Goal: Information Seeking & Learning: Stay updated

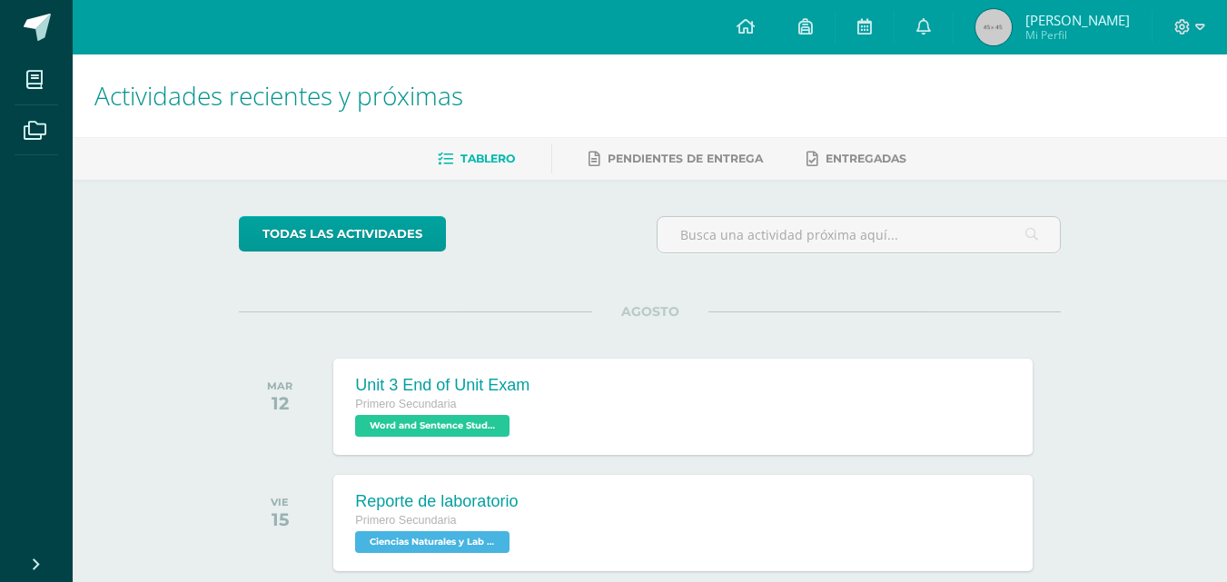
click at [1006, 35] on img at bounding box center [993, 27] width 36 height 36
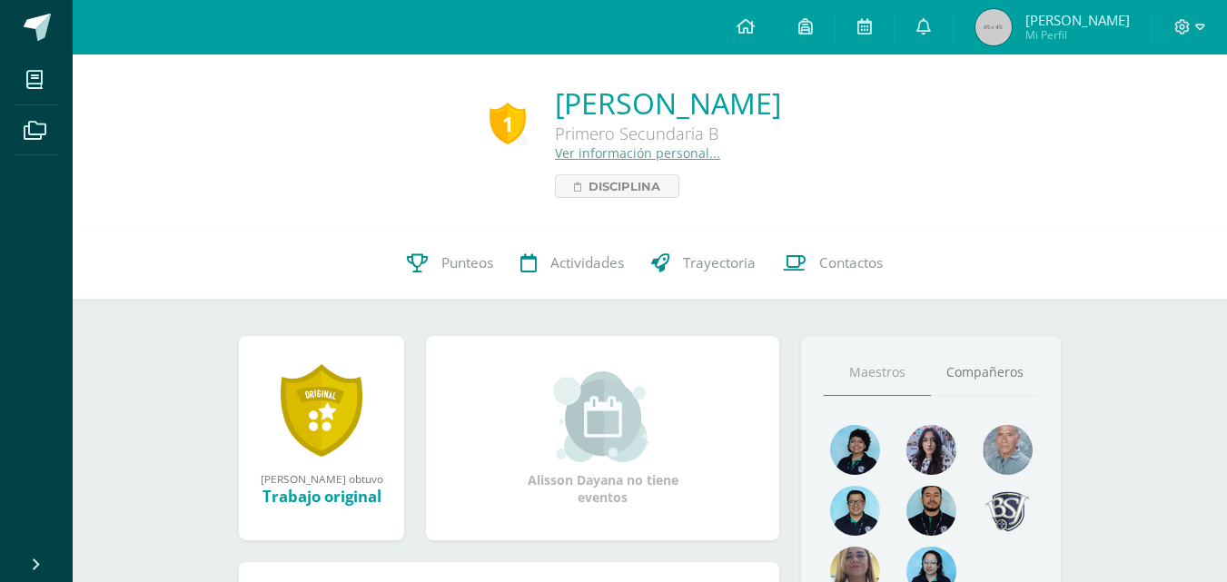
click at [1052, 26] on span "[PERSON_NAME]" at bounding box center [1077, 20] width 104 height 18
click at [939, 25] on link at bounding box center [923, 27] width 58 height 54
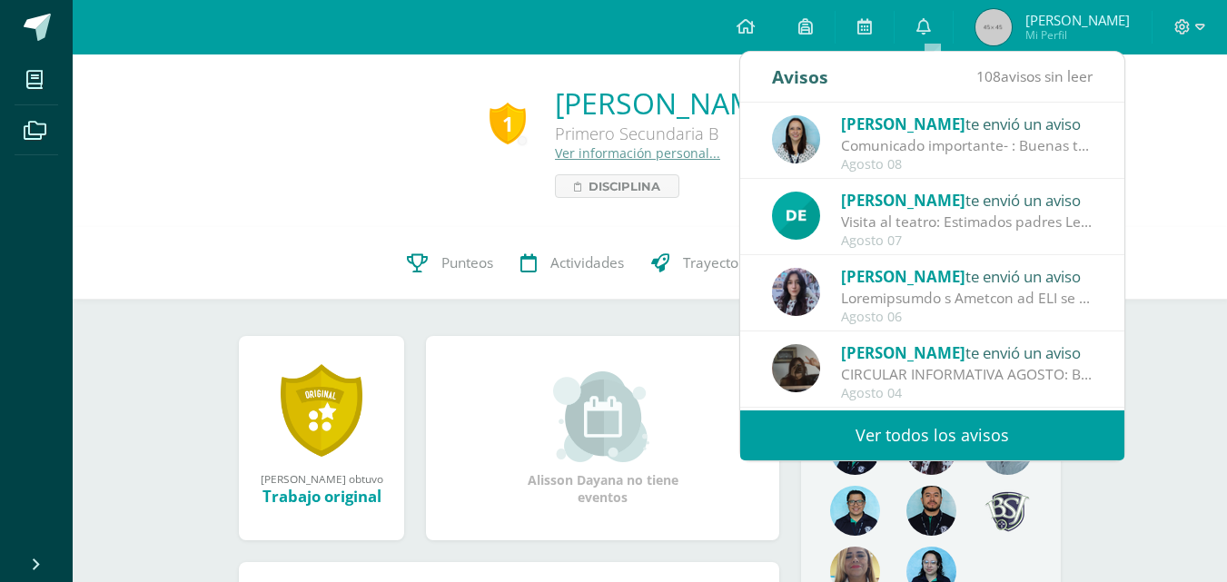
click at [786, 434] on link "Ver todos los avisos" at bounding box center [932, 435] width 384 height 50
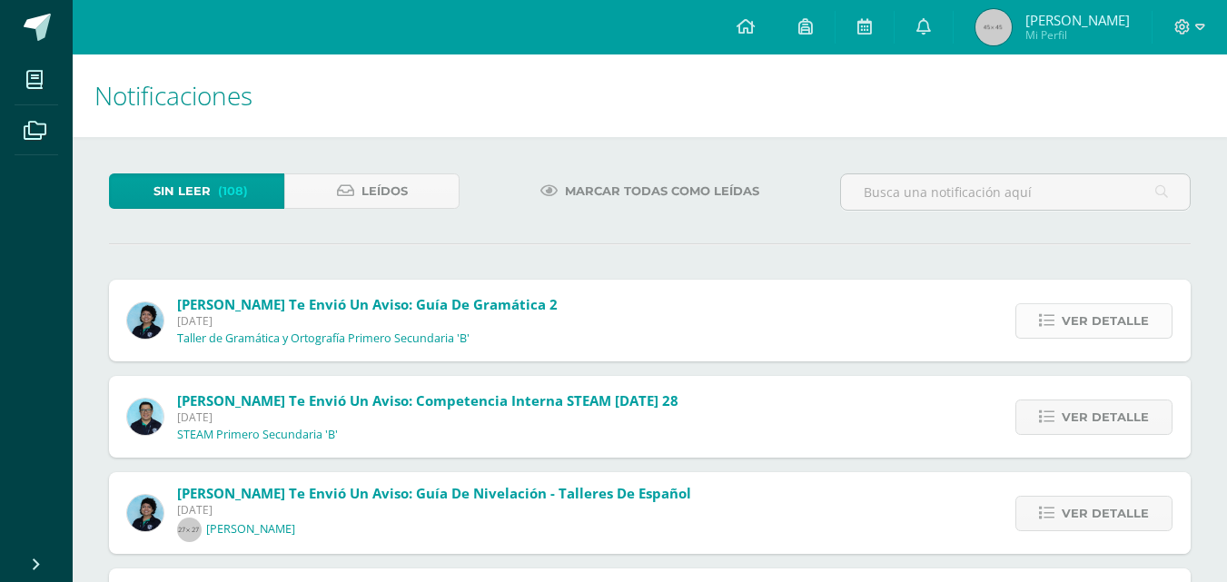
click at [1062, 318] on link "Ver detalle" at bounding box center [1093, 320] width 157 height 35
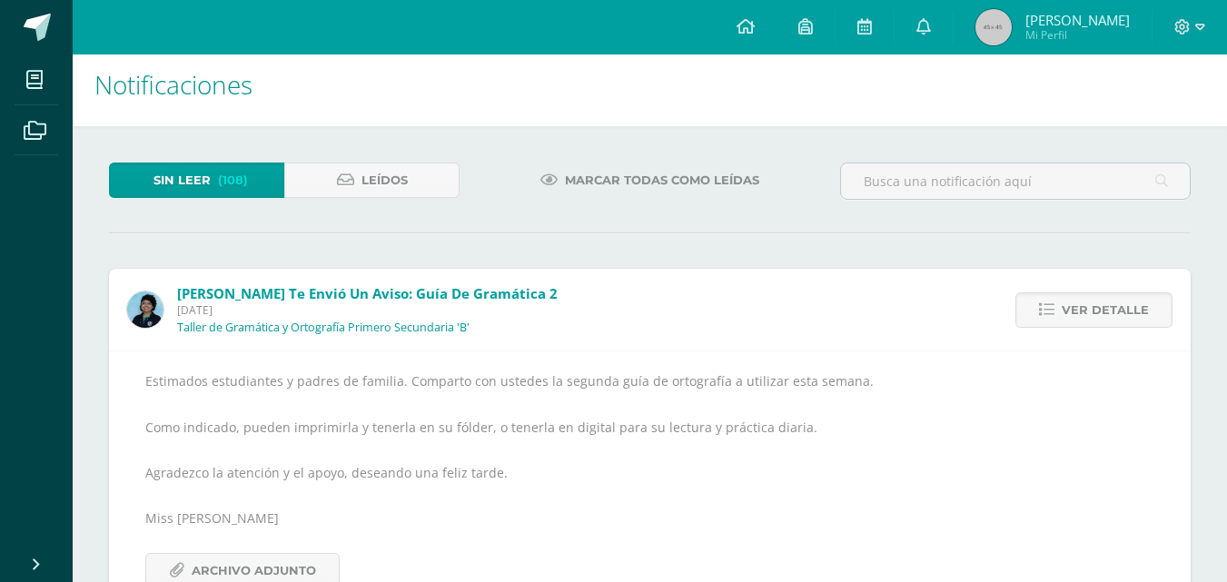
scroll to position [21, 0]
